Goal: Task Accomplishment & Management: Use online tool/utility

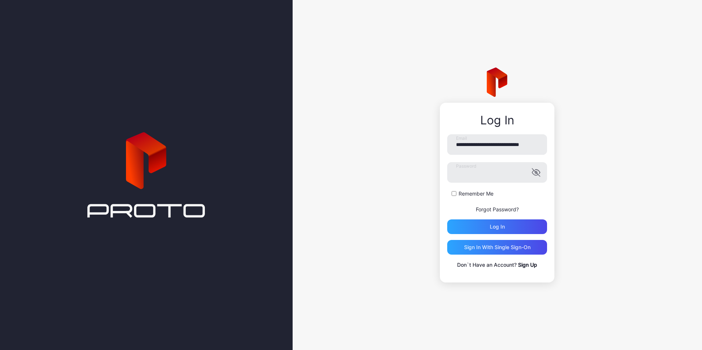
click at [447, 220] on button "Log in" at bounding box center [497, 227] width 100 height 15
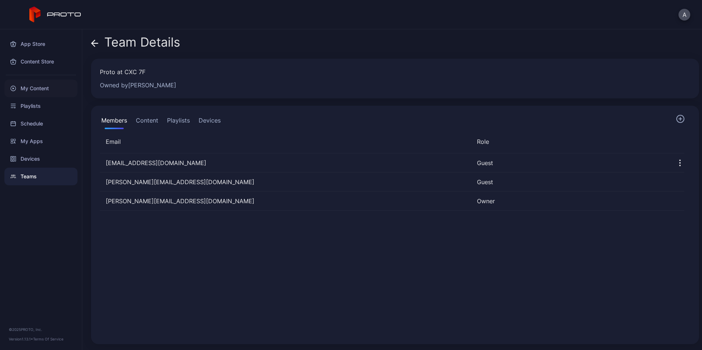
click at [48, 83] on div "My Content" at bounding box center [40, 89] width 73 height 18
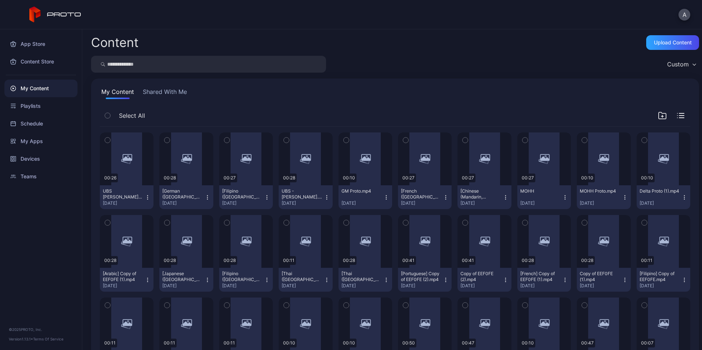
click at [324, 201] on button "UBS - [PERSON_NAME].mp4 [DATE]" at bounding box center [306, 197] width 54 height 24
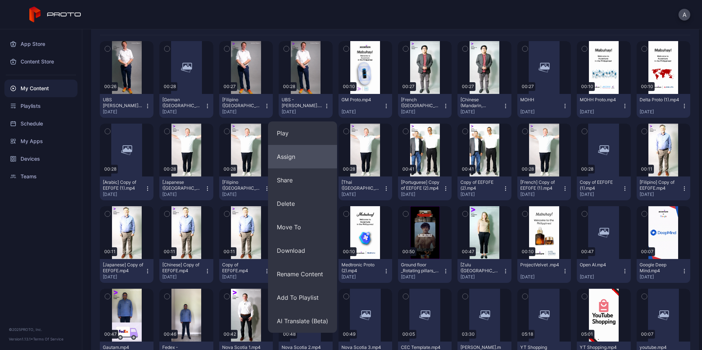
scroll to position [93, 0]
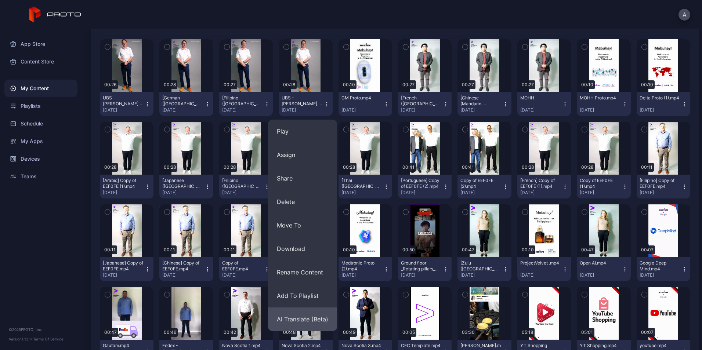
click at [301, 312] on button "AI Translate (Beta)" at bounding box center [302, 319] width 69 height 23
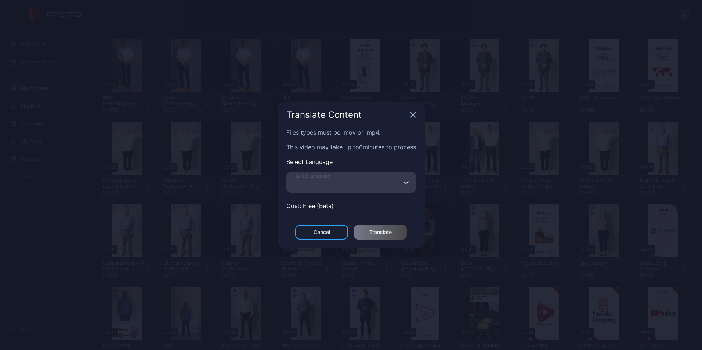
click at [343, 188] on input "Select Language" at bounding box center [351, 182] width 130 height 21
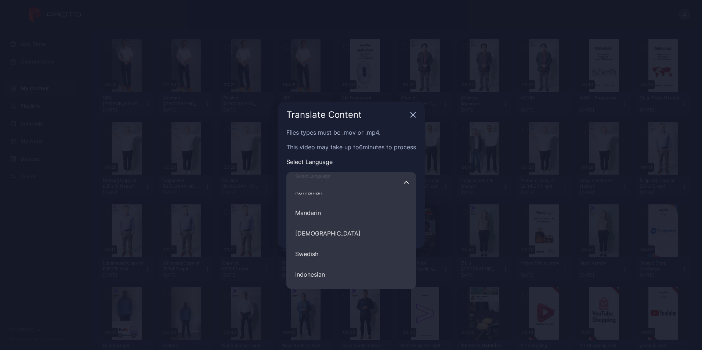
scroll to position [320, 0]
click at [328, 232] on button "[DEMOGRAPHIC_DATA]" at bounding box center [351, 232] width 130 height 21
type input "********"
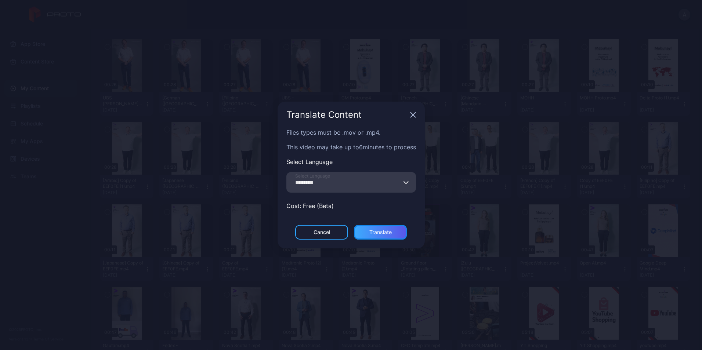
click at [382, 234] on div "Translate" at bounding box center [380, 232] width 22 height 6
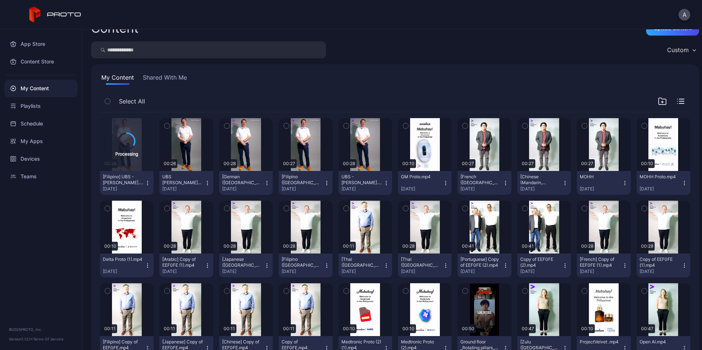
scroll to position [15, 0]
click at [324, 180] on icon "button" at bounding box center [327, 183] width 6 height 6
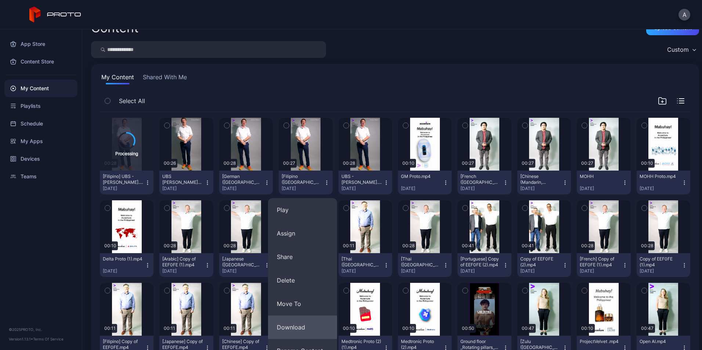
click at [301, 322] on button "Download" at bounding box center [302, 327] width 69 height 23
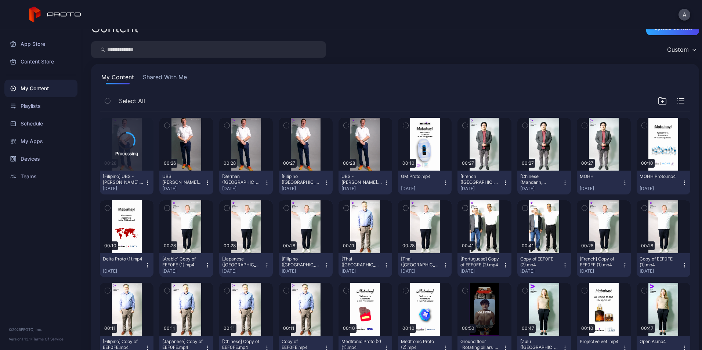
click at [264, 180] on icon "button" at bounding box center [267, 183] width 6 height 6
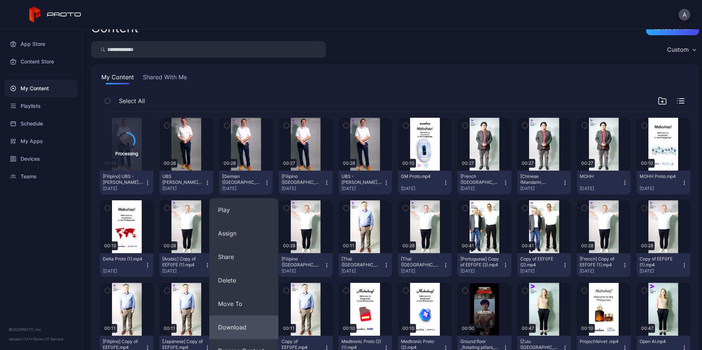
click at [240, 322] on button "Download" at bounding box center [243, 327] width 69 height 23
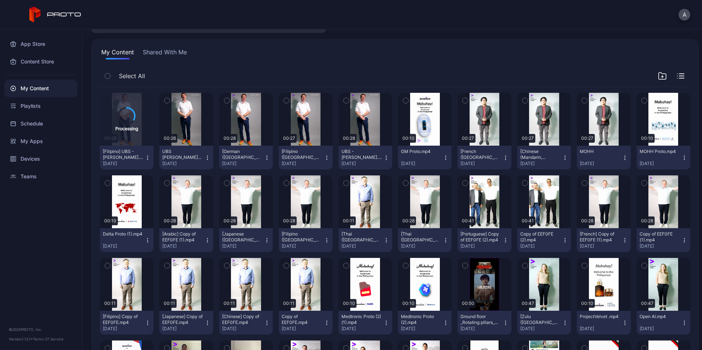
scroll to position [41, 0]
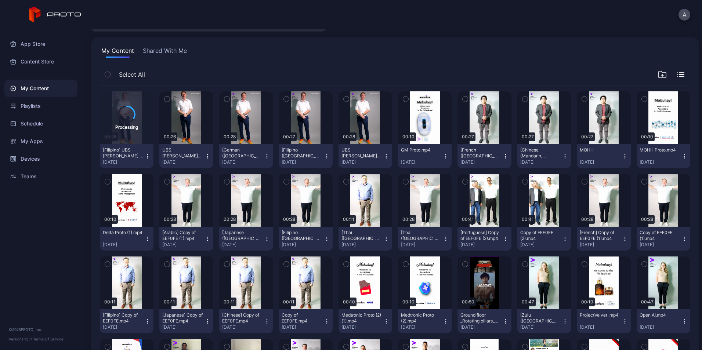
click at [383, 153] on icon "button" at bounding box center [386, 156] width 6 height 6
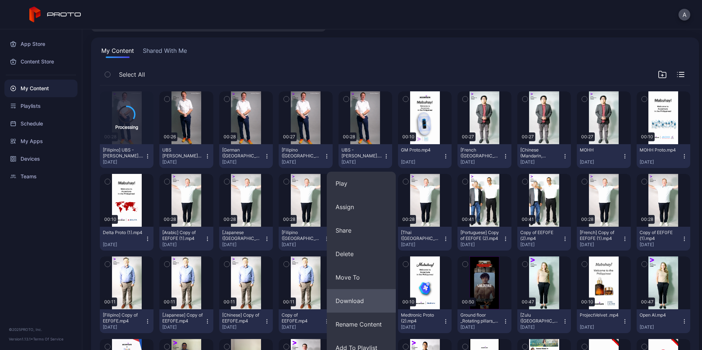
click at [355, 297] on button "Download" at bounding box center [361, 300] width 69 height 23
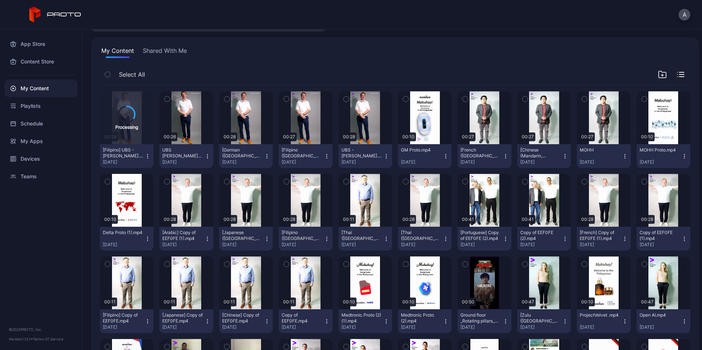
click at [148, 155] on icon "button" at bounding box center [148, 156] width 6 height 6
